Goal: Register for event/course

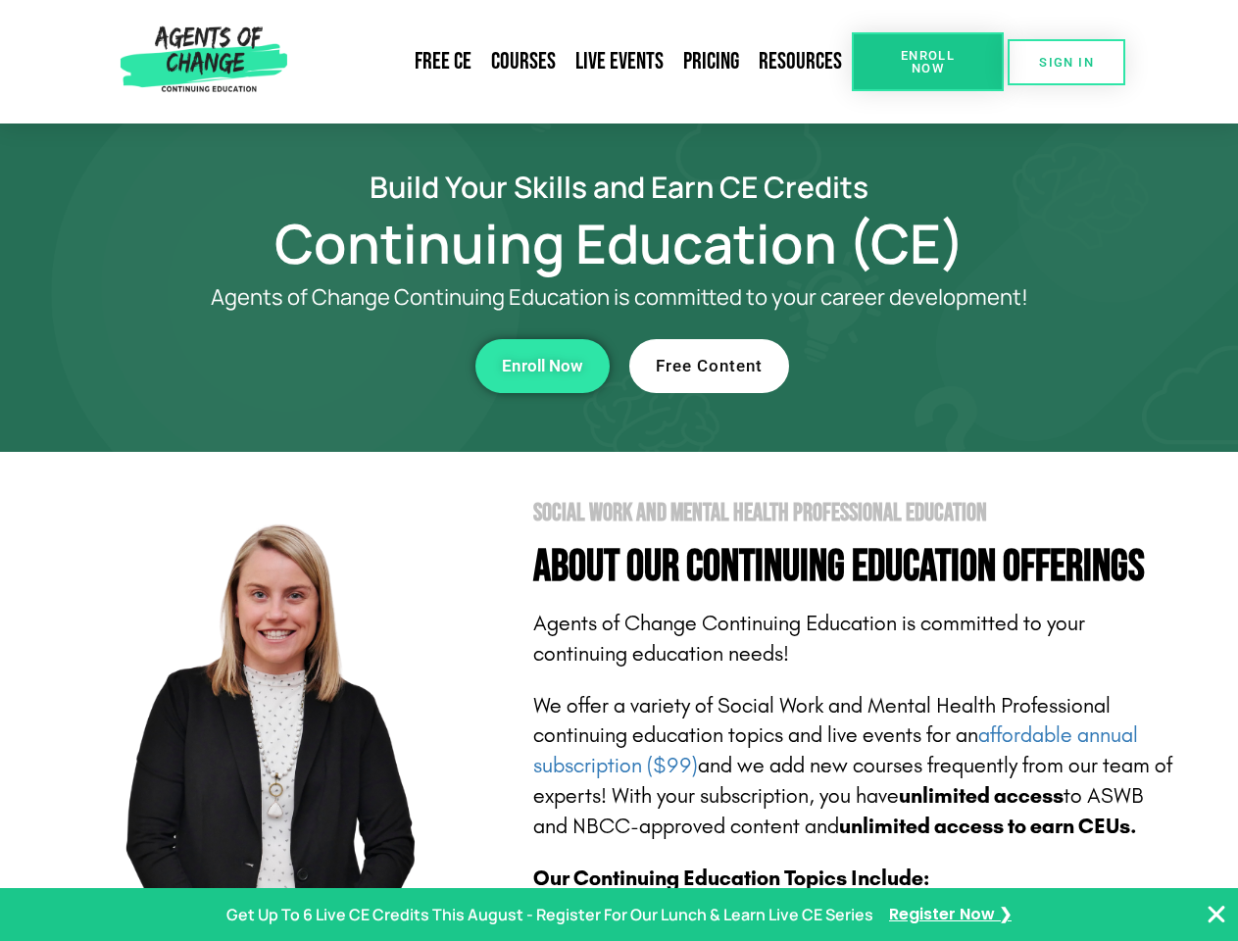
click at [618, 470] on section "Social Work and Mental Health Professional Education About Our Continuing Educa…" at bounding box center [619, 863] width 1238 height 823
click at [927, 62] on span "Enroll Now" at bounding box center [927, 61] width 89 height 25
click at [1066, 62] on span "SIGN IN" at bounding box center [1066, 62] width 55 height 13
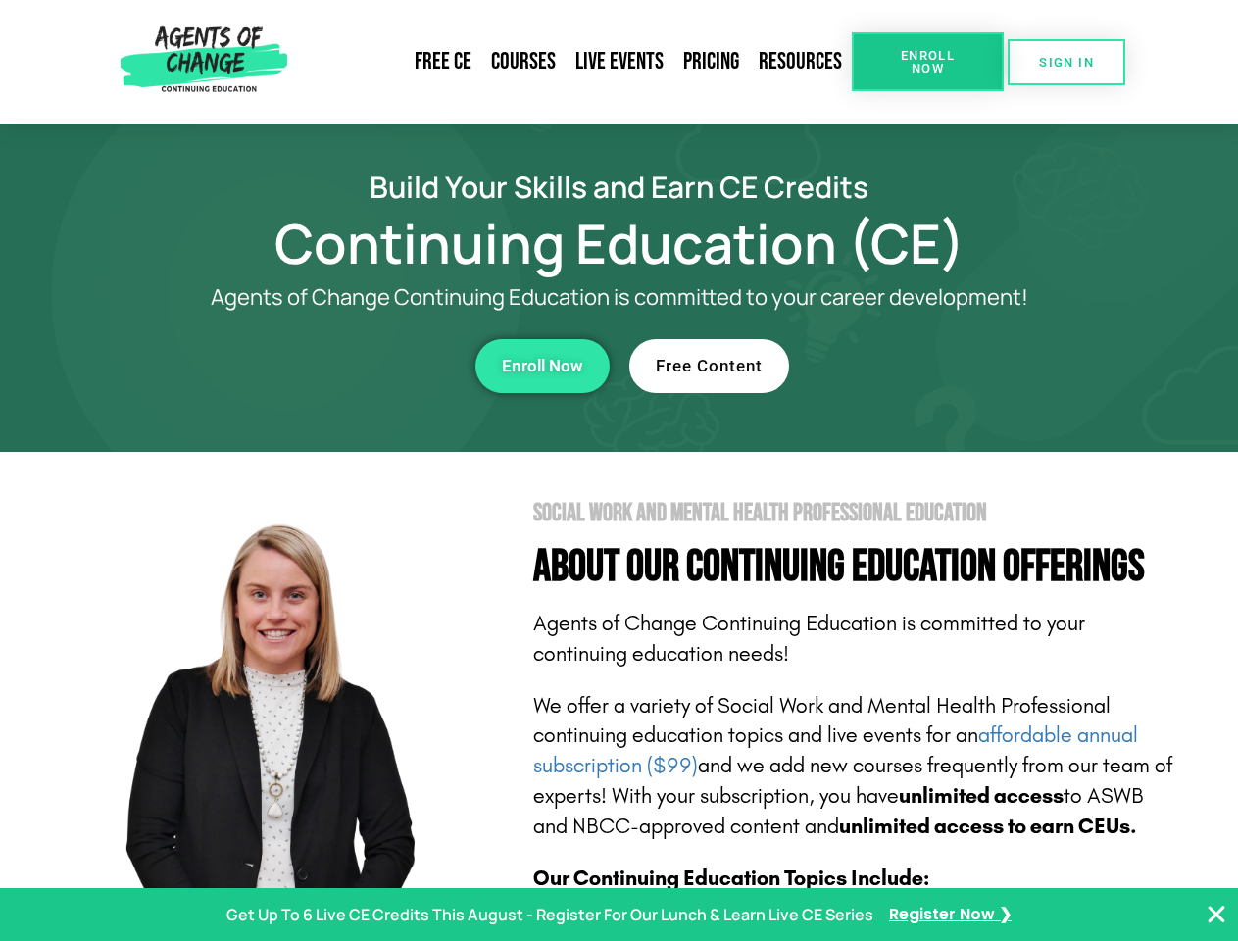
click at [340, 365] on div "Enroll Now" at bounding box center [340, 366] width 539 height 54
click at [542, 365] on span "Enroll Now" at bounding box center [542, 366] width 81 height 17
click at [899, 365] on div "Free Content" at bounding box center [898, 366] width 539 height 54
